Goal: Find specific page/section

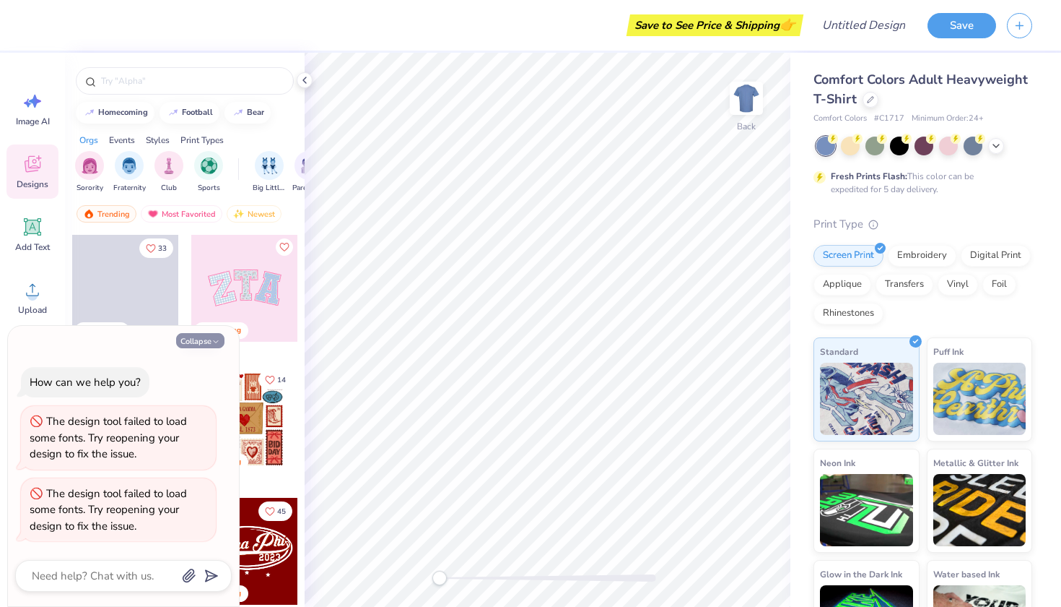
click at [184, 337] on button "Collapse" at bounding box center [200, 340] width 48 height 15
type textarea "x"
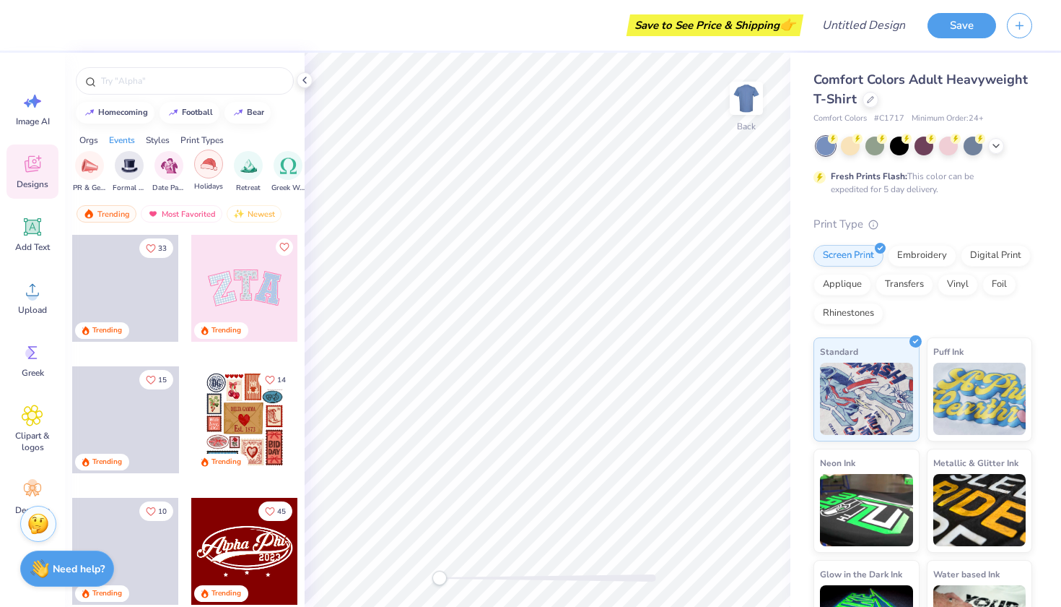
scroll to position [0, 399]
click at [186, 168] on img "filter for Holidays" at bounding box center [188, 164] width 17 height 17
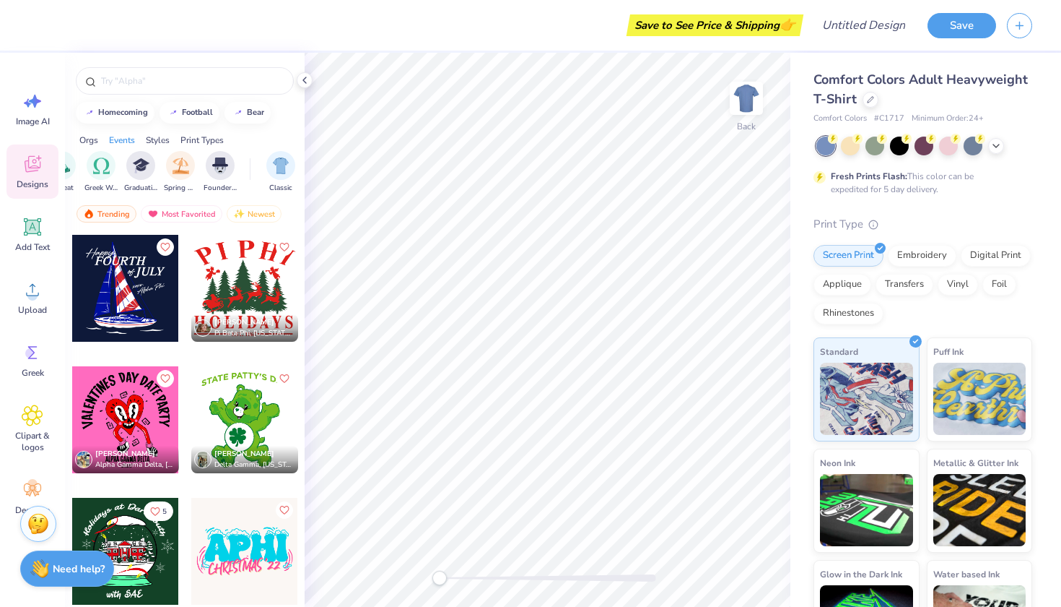
scroll to position [0, 0]
click at [168, 79] on input "text" at bounding box center [192, 81] width 185 height 14
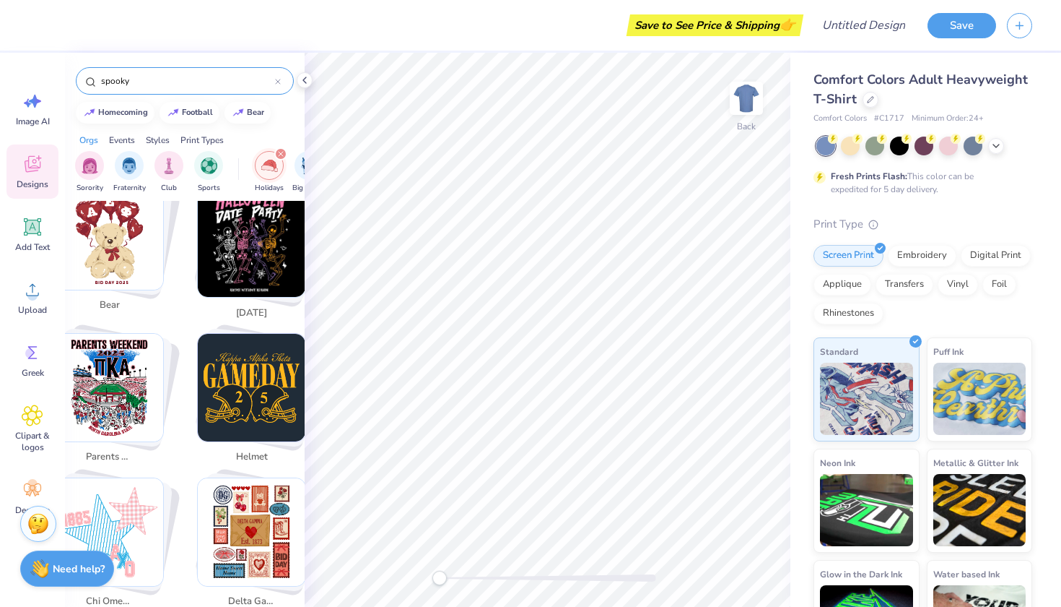
scroll to position [436, 0]
click at [238, 248] on img "Stack Card Button halloween" at bounding box center [252, 240] width 108 height 116
type input "[DATE]"
click at [245, 250] on img "Stack Card Button halloween" at bounding box center [252, 240] width 108 height 116
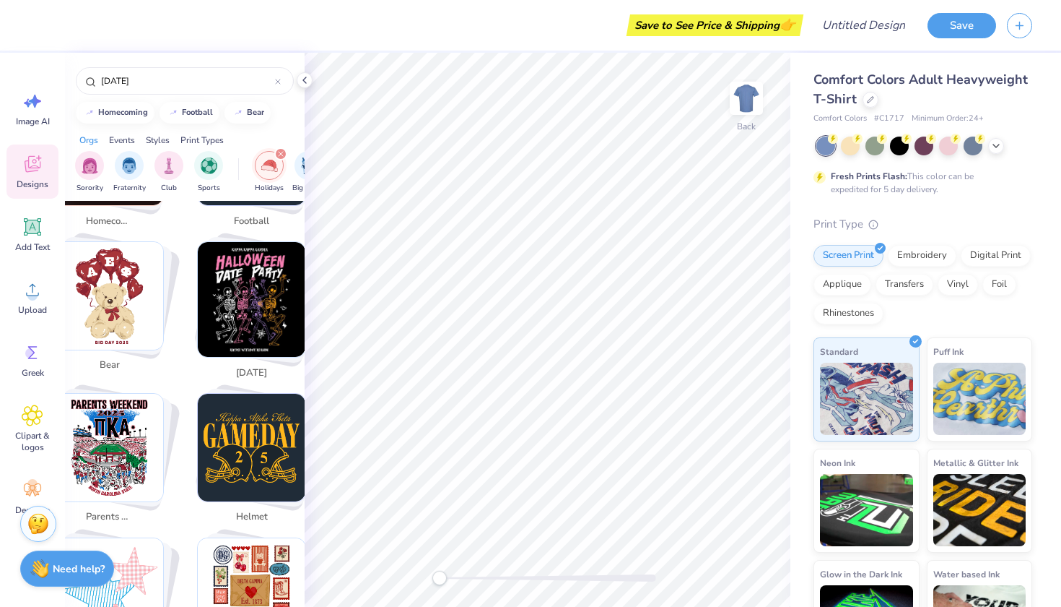
scroll to position [370, 0]
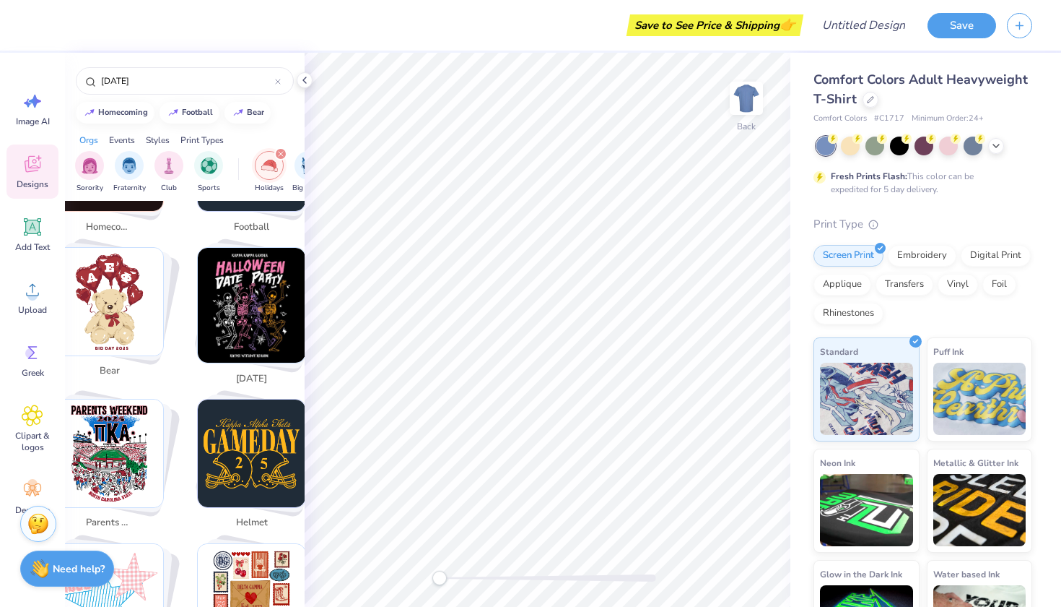
click at [248, 280] on img "Stack Card Button halloween" at bounding box center [252, 306] width 108 height 116
click at [248, 311] on img "Stack Card Button halloween" at bounding box center [252, 306] width 108 height 116
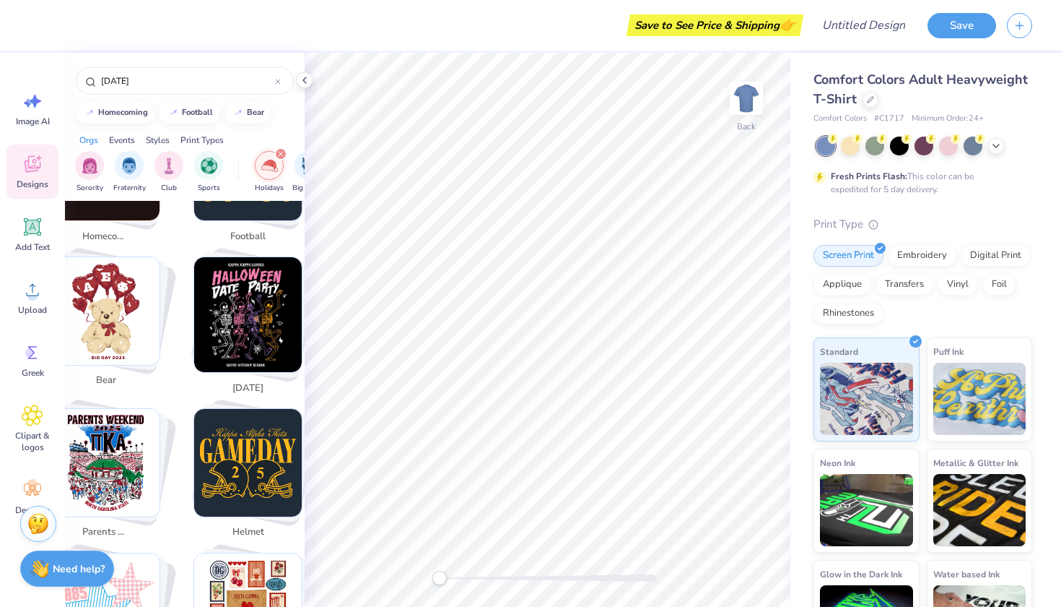
scroll to position [365, 9]
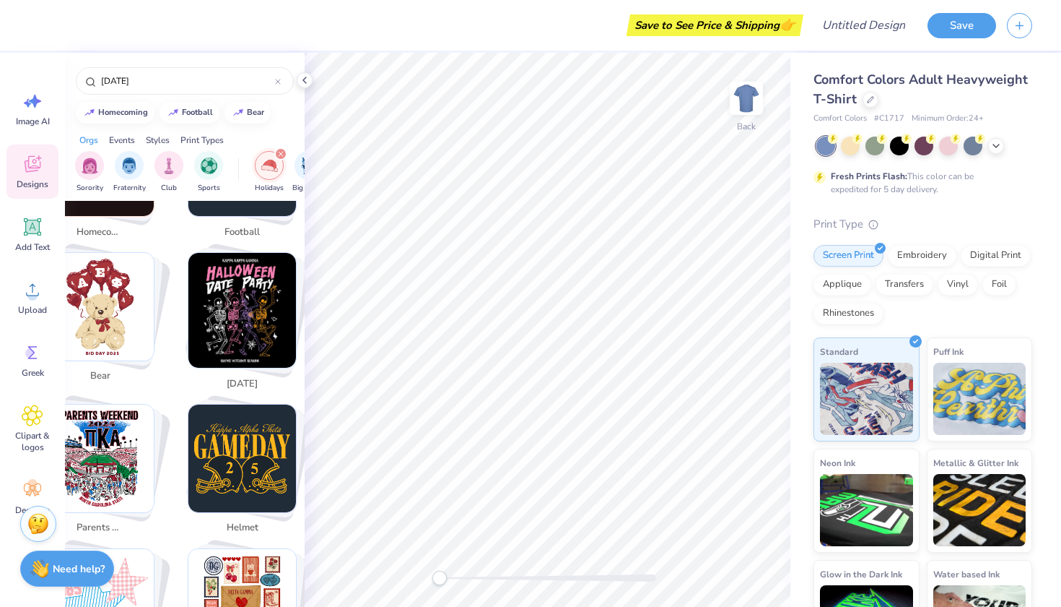
click at [240, 283] on img "Stack Card Button halloween" at bounding box center [242, 311] width 108 height 116
